Goal: Find specific page/section

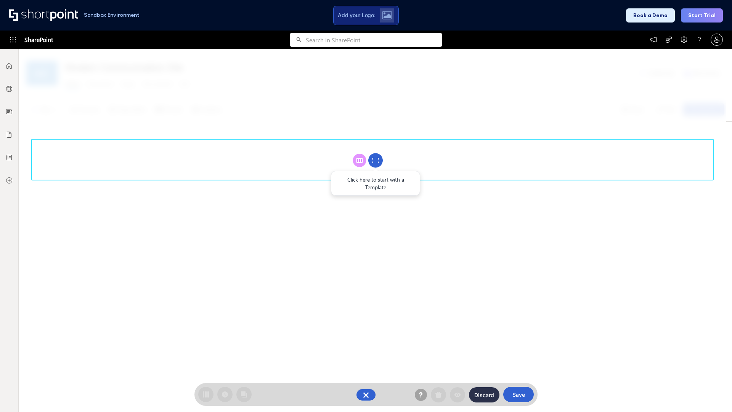
click at [376, 160] on circle at bounding box center [375, 160] width 14 height 14
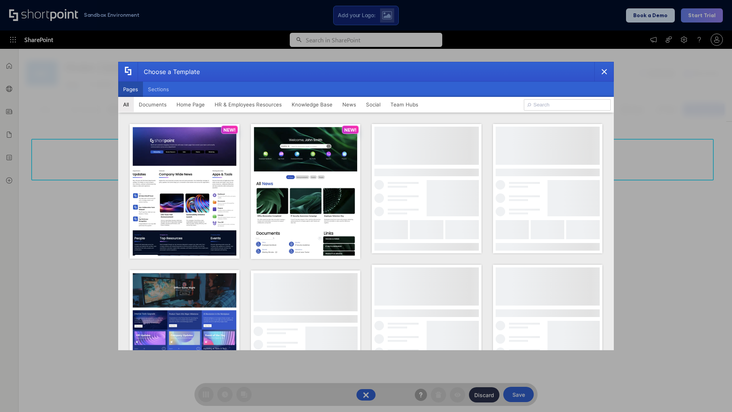
click at [130, 89] on button "Pages" at bounding box center [130, 89] width 25 height 15
type input "Team Hub 4"
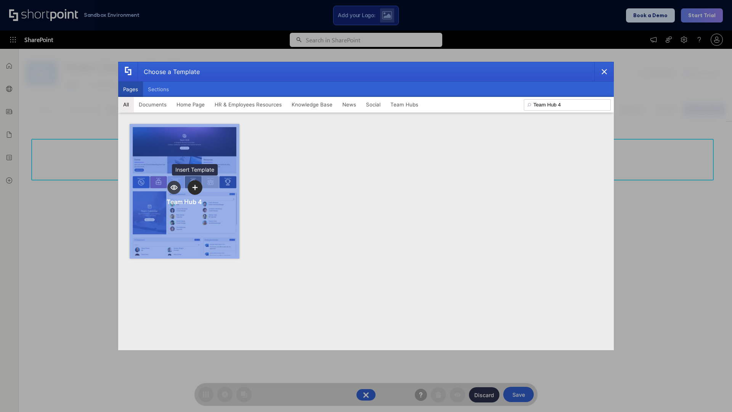
click at [195, 187] on icon "template selector" at bounding box center [194, 187] width 5 height 5
